Goal: Information Seeking & Learning: Learn about a topic

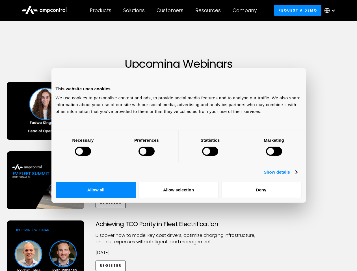
click at [91, 156] on div at bounding box center [83, 151] width 16 height 9
click at [297, 176] on link "Show details" at bounding box center [280, 172] width 33 height 7
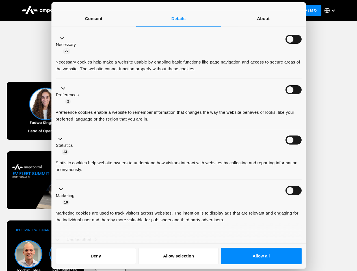
click at [301, 79] on li "Necessary 27 Necessary cookies help make a website usable by enabling basic fun…" at bounding box center [179, 54] width 246 height 51
click at [304, 216] on ul "Necessary 27 Necessary cookies help make a website usable by enabling basic fun…" at bounding box center [178, 145] width 251 height 233
click at [312, 234] on div "Achieving TCO Parity in Fleet Electrification Discover how to model key cost dr…" at bounding box center [178, 265] width 355 height 89
click at [174, 10] on div "Customers" at bounding box center [170, 10] width 27 height 6
click at [100, 10] on div "Products" at bounding box center [100, 10] width 21 height 6
